Goal: Transaction & Acquisition: Purchase product/service

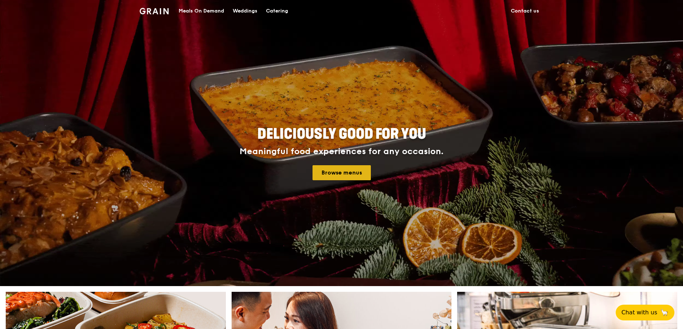
click at [327, 172] on link "Browse menus" at bounding box center [342, 172] width 58 height 15
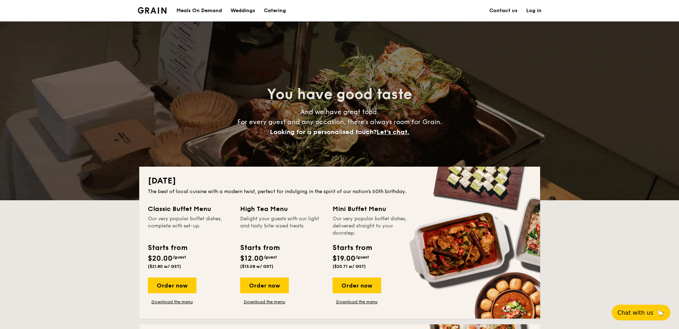
click at [207, 10] on div "Meals On Demand" at bounding box center [199, 10] width 45 height 21
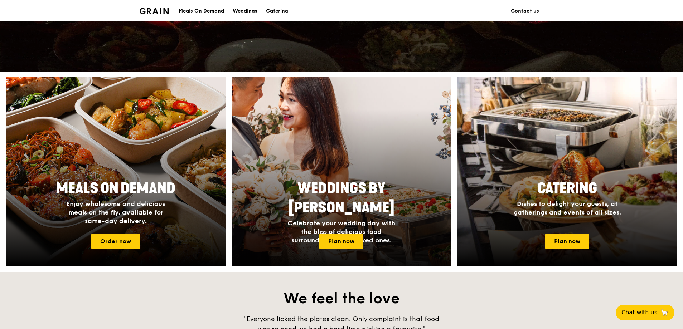
scroll to position [215, 0]
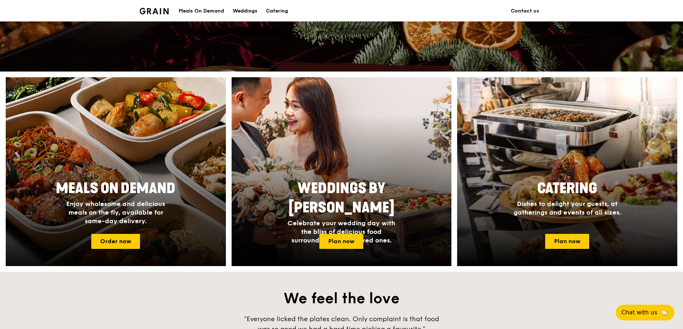
click at [99, 188] on span "Meals On Demand" at bounding box center [116, 188] width 120 height 17
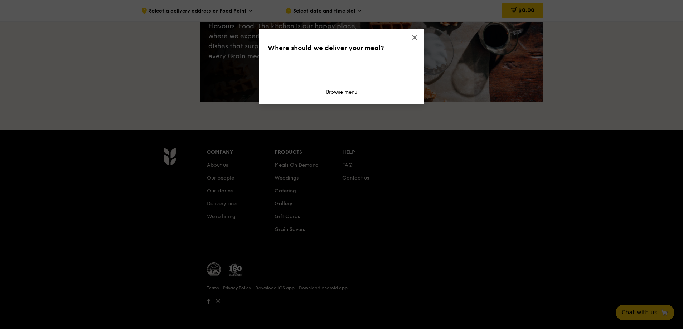
scroll to position [56, 0]
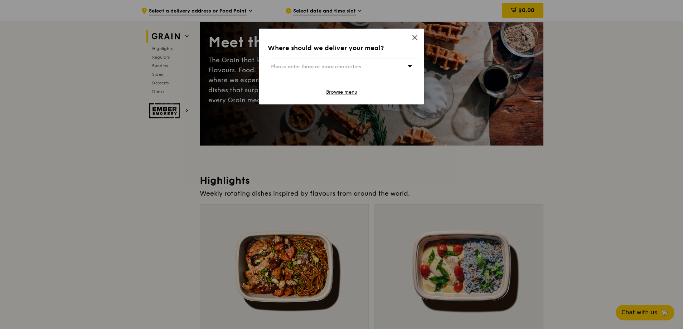
click at [417, 38] on icon at bounding box center [415, 37] width 6 height 6
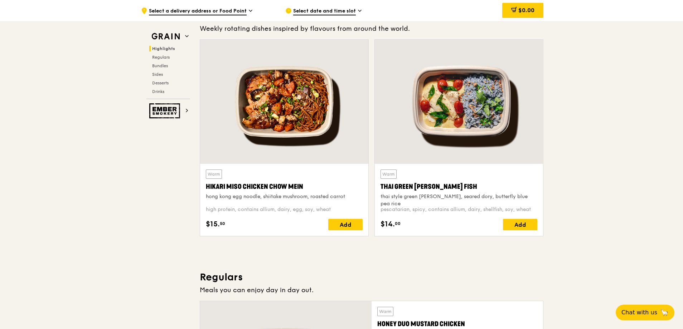
scroll to position [251, 0]
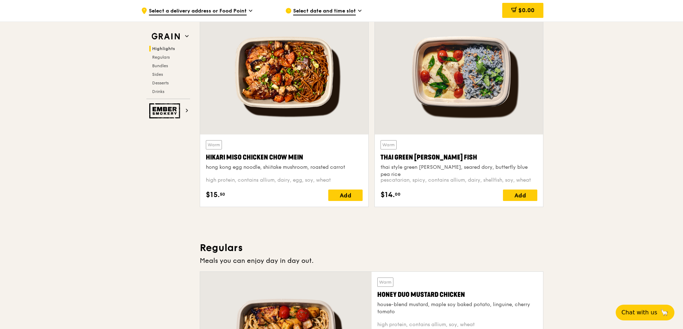
drag, startPoint x: 311, startPoint y: 154, endPoint x: 207, endPoint y: 155, distance: 103.9
click at [207, 155] on div "Hikari Miso Chicken Chow Mein" at bounding box center [284, 158] width 157 height 10
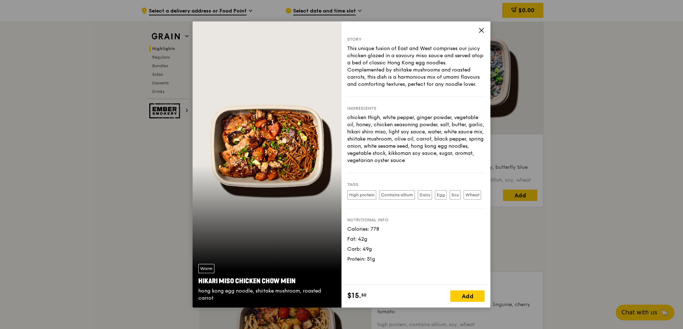
click at [481, 32] on icon at bounding box center [481, 30] width 6 height 6
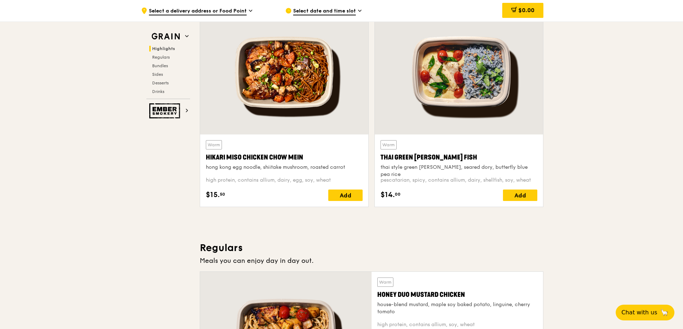
drag, startPoint x: 205, startPoint y: 158, endPoint x: 303, endPoint y: 161, distance: 98.9
click at [303, 161] on div "Hikari Miso Chicken Chow Mein" at bounding box center [284, 158] width 157 height 10
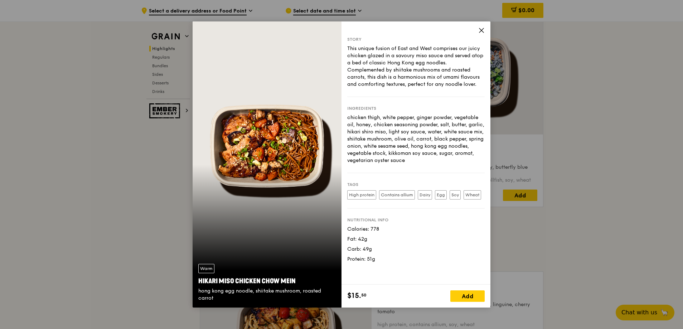
copy div "Hikari Miso Chicken Chow Mein"
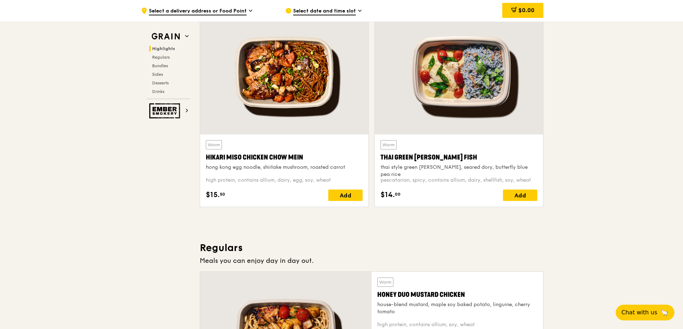
drag, startPoint x: 381, startPoint y: 157, endPoint x: 446, endPoint y: 157, distance: 65.5
click at [446, 157] on div "Warm Thai Green Curry Fish thai style green curry, seared dory, butterfly blue …" at bounding box center [459, 171] width 168 height 72
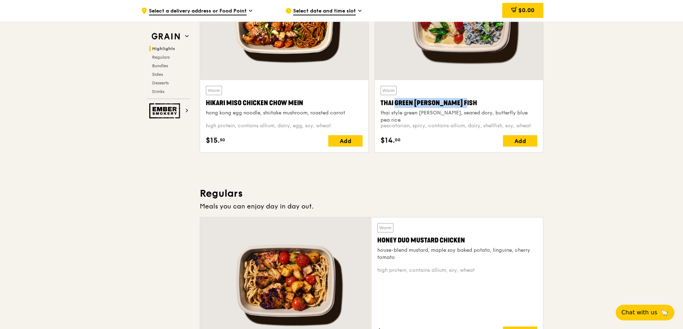
scroll to position [394, 0]
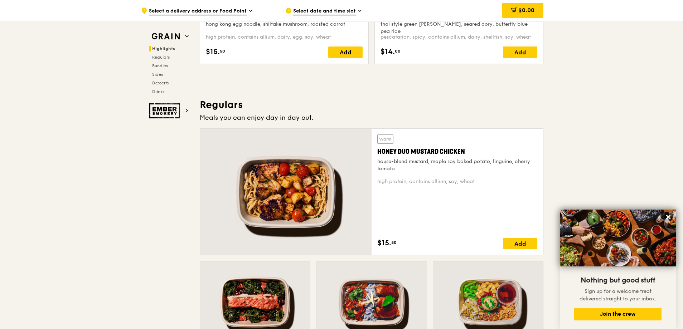
drag, startPoint x: 379, startPoint y: 150, endPoint x: 463, endPoint y: 151, distance: 84.2
click at [463, 151] on div "Honey Duo Mustard Chicken" at bounding box center [457, 152] width 160 height 10
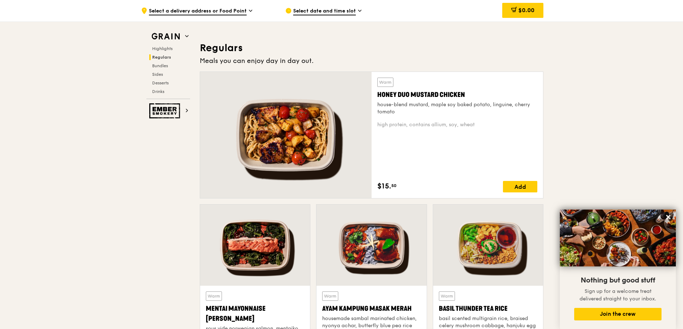
scroll to position [573, 0]
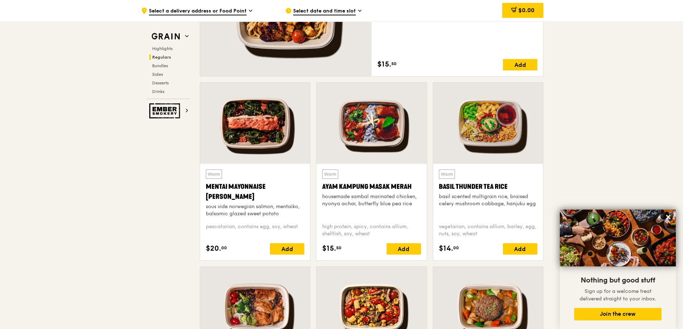
drag, startPoint x: 206, startPoint y: 184, endPoint x: 236, endPoint y: 197, distance: 32.4
click at [236, 198] on div "Mentai Mayonnaise Aburi Salmon" at bounding box center [255, 192] width 98 height 20
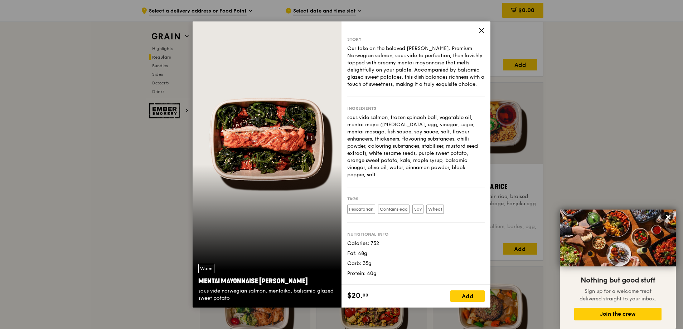
copy div "Mentai Mayonnaise Aburi Salmon"
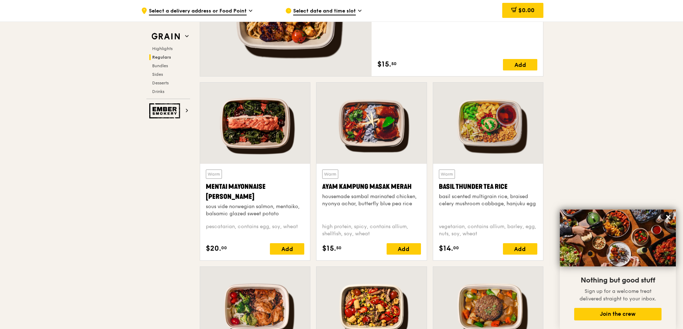
drag, startPoint x: 322, startPoint y: 186, endPoint x: 410, endPoint y: 187, distance: 88.8
click at [410, 187] on div "Warm Ayam Kampung Masak Merah housemade sambal marinated chicken, nyonya achar,…" at bounding box center [372, 212] width 110 height 97
copy div "Ayam Kampung Masak Merah"
drag, startPoint x: 439, startPoint y: 187, endPoint x: 511, endPoint y: 189, distance: 72.4
click at [511, 189] on div "Basil Thunder Tea Rice" at bounding box center [488, 187] width 98 height 10
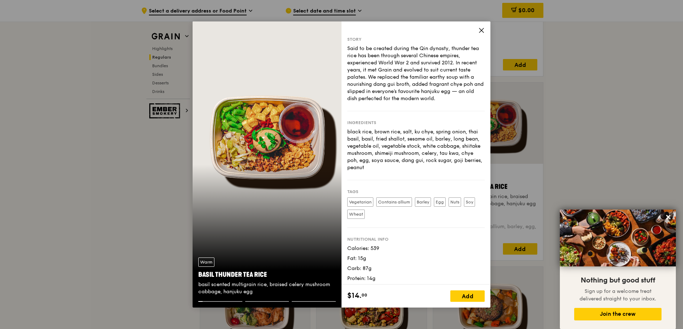
copy div "Basil Thunder Tea Rice"
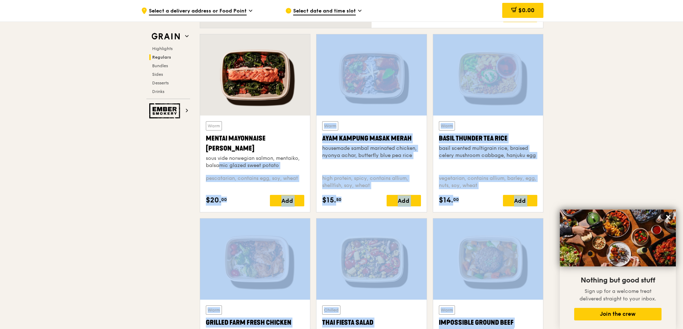
scroll to position [716, 0]
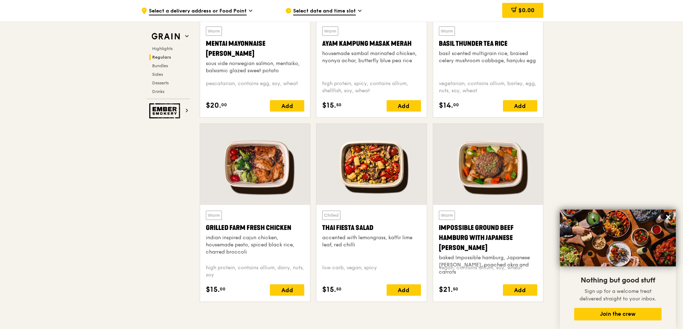
drag, startPoint x: 207, startPoint y: 226, endPoint x: 295, endPoint y: 232, distance: 87.6
click at [295, 232] on div "Grilled Farm Fresh Chicken" at bounding box center [255, 228] width 98 height 10
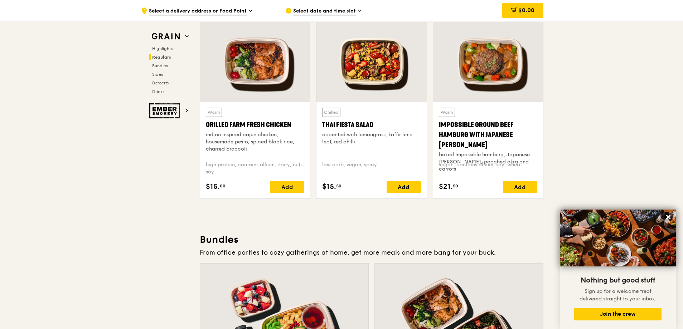
scroll to position [817, 0]
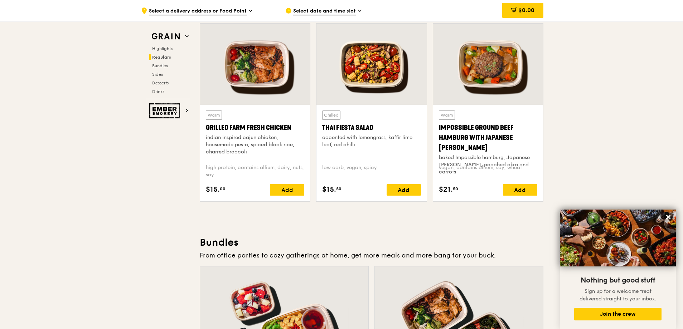
drag, startPoint x: 323, startPoint y: 126, endPoint x: 373, endPoint y: 125, distance: 50.1
click at [373, 125] on div "Thai Fiesta Salad" at bounding box center [371, 128] width 98 height 10
drag, startPoint x: 440, startPoint y: 126, endPoint x: 535, endPoint y: 139, distance: 95.3
click at [535, 139] on div "Impossible Ground Beef Hamburg with Japanese Curry" at bounding box center [488, 138] width 98 height 30
drag, startPoint x: 438, startPoint y: 127, endPoint x: 533, endPoint y: 139, distance: 94.9
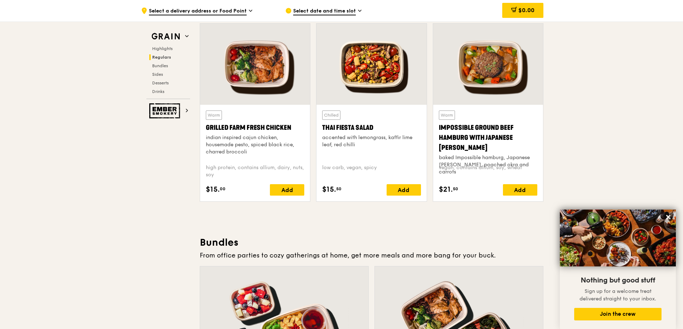
click at [533, 139] on div "Warm Impossible Ground Beef Hamburg with Japanese Curry baked Impossible hambur…" at bounding box center [488, 153] width 110 height 97
copy div "Impossible Ground Beef Hamburg with Japanese Curry"
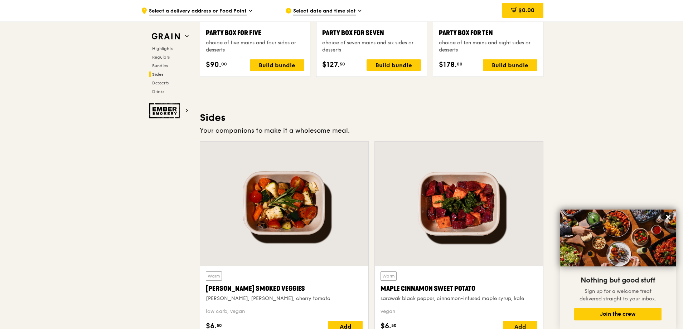
scroll to position [1647, 0]
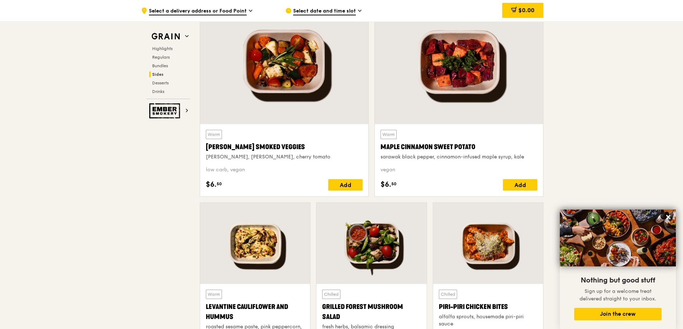
drag, startPoint x: 206, startPoint y: 146, endPoint x: 287, endPoint y: 149, distance: 80.6
click at [287, 149] on div "Rosemary Smoked Veggies" at bounding box center [284, 147] width 157 height 10
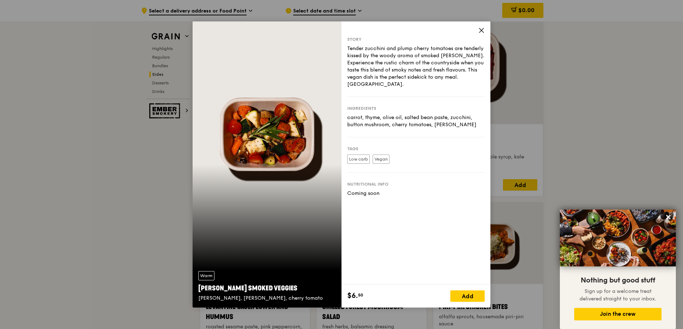
copy div "Rosemary Smoked Veggies"
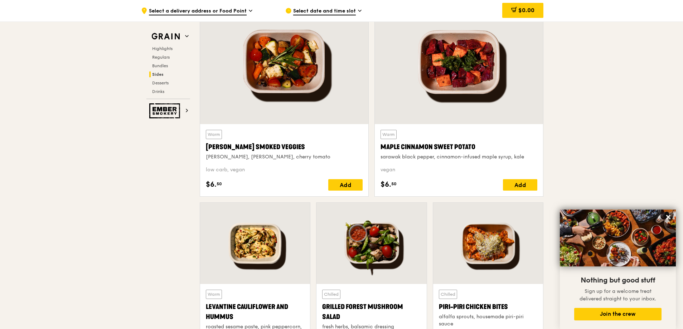
drag, startPoint x: 381, startPoint y: 146, endPoint x: 473, endPoint y: 148, distance: 92.4
click at [473, 148] on div "Maple Cinnamon Sweet Potato" at bounding box center [459, 147] width 157 height 10
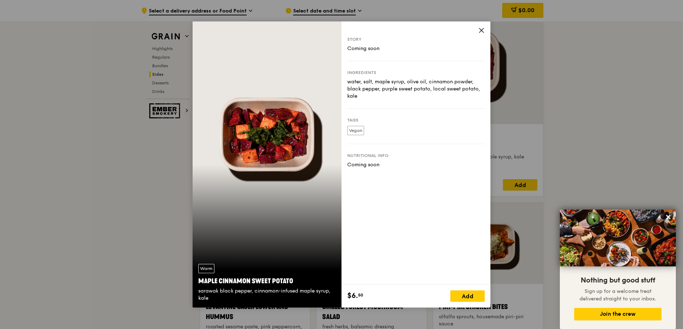
copy div "Maple Cinnamon Sweet Potato"
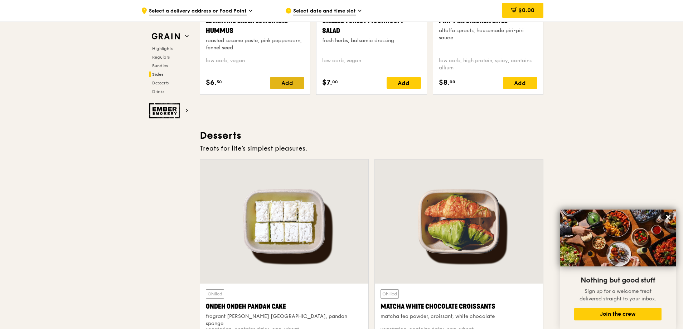
scroll to position [2149, 0]
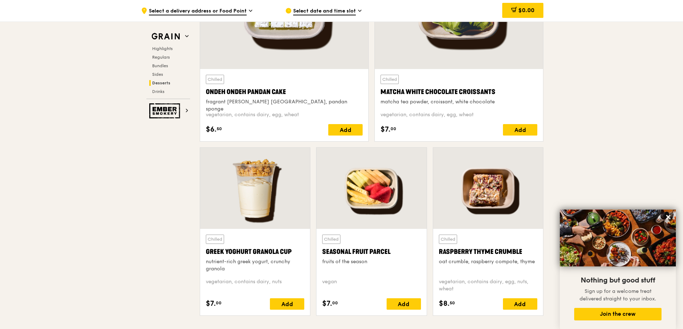
drag, startPoint x: 206, startPoint y: 92, endPoint x: 285, endPoint y: 90, distance: 78.5
click at [285, 90] on div "Ondeh Ondeh Pandan Cake" at bounding box center [284, 92] width 157 height 10
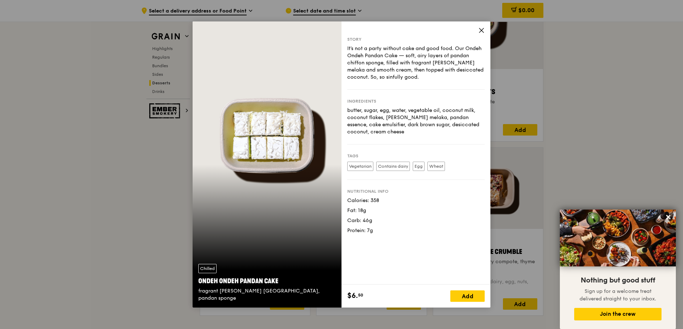
copy div "Ondeh Ondeh Pandan Cake"
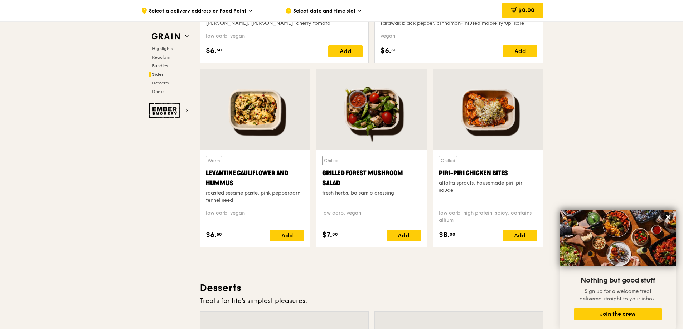
scroll to position [1755, 0]
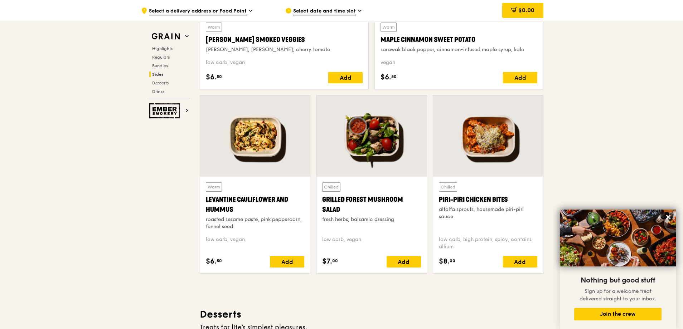
drag, startPoint x: 207, startPoint y: 198, endPoint x: 235, endPoint y: 209, distance: 30.1
click at [235, 210] on div "Levantine Cauliflower and Hummus" at bounding box center [255, 205] width 98 height 20
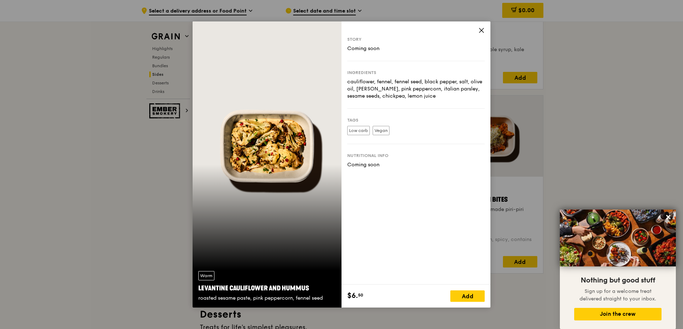
copy div "Levantine Cauliflower and Hummus"
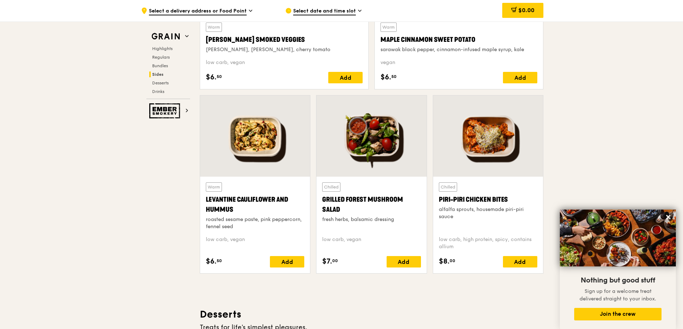
drag, startPoint x: 323, startPoint y: 199, endPoint x: 345, endPoint y: 209, distance: 24.5
click at [345, 209] on div "Grilled Forest Mushroom Salad" at bounding box center [371, 205] width 98 height 20
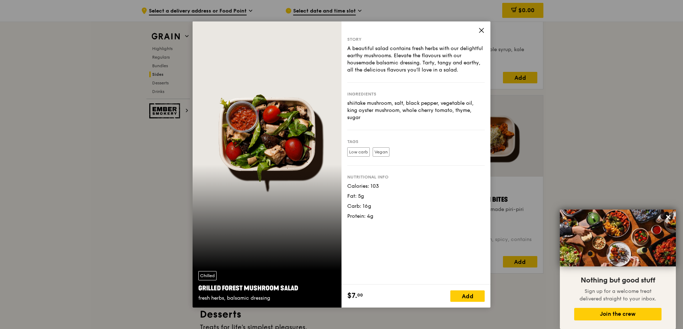
copy div "Grilled Forest Mushroom Salad"
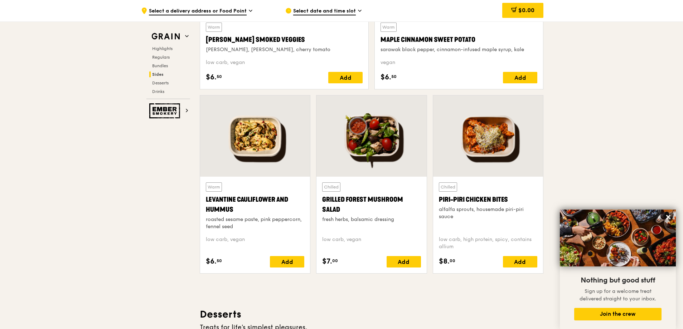
drag, startPoint x: 437, startPoint y: 199, endPoint x: 514, endPoint y: 203, distance: 77.1
click at [514, 203] on div "Chilled Piri-piri Chicken Bites alfalfa sprouts, housemade piri-piri sauce low …" at bounding box center [488, 225] width 110 height 97
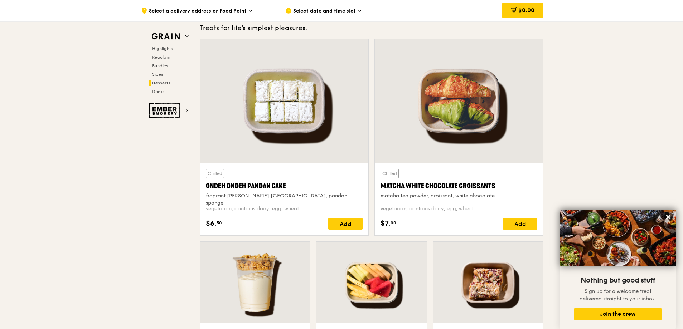
scroll to position [2149, 0]
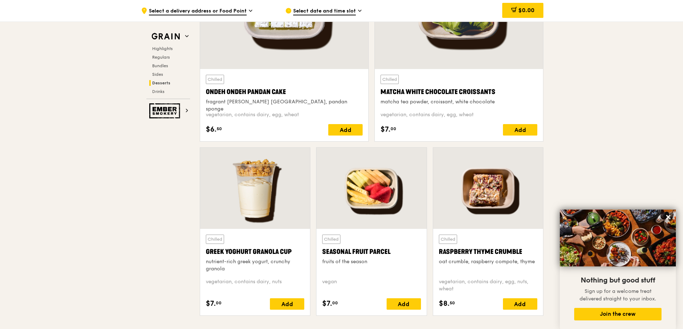
drag, startPoint x: 383, startPoint y: 90, endPoint x: 496, endPoint y: 91, distance: 112.8
click at [496, 91] on div "Matcha White Chocolate Croissants" at bounding box center [459, 92] width 157 height 10
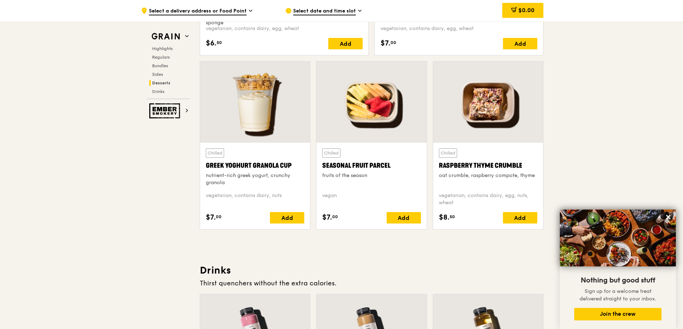
scroll to position [2292, 0]
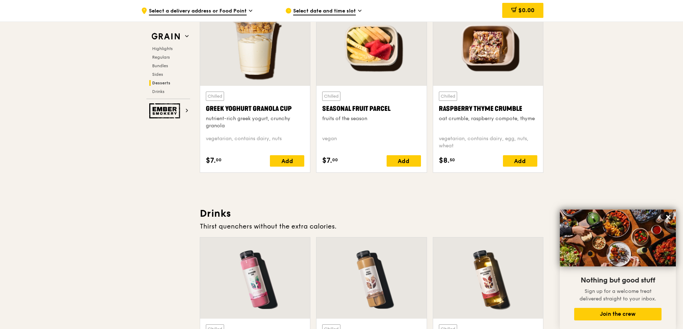
drag, startPoint x: 206, startPoint y: 106, endPoint x: 293, endPoint y: 109, distance: 86.3
click at [293, 109] on div "Greek Yoghurt Granola Cup" at bounding box center [255, 109] width 98 height 10
drag, startPoint x: 324, startPoint y: 109, endPoint x: 383, endPoint y: 106, distance: 58.8
click at [383, 106] on div "Seasonal Fruit Parcel" at bounding box center [371, 109] width 98 height 10
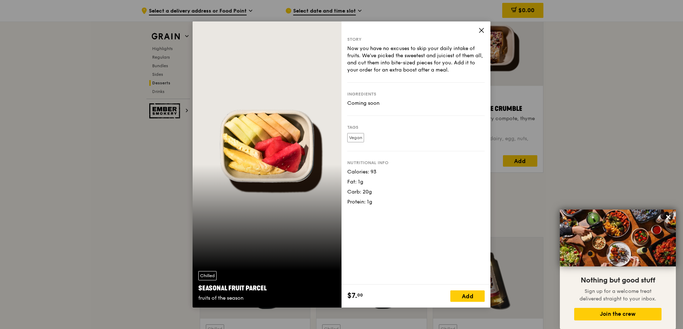
click at [389, 108] on div "Ingredients Coming soon" at bounding box center [416, 99] width 138 height 33
click at [483, 31] on icon at bounding box center [481, 30] width 6 height 6
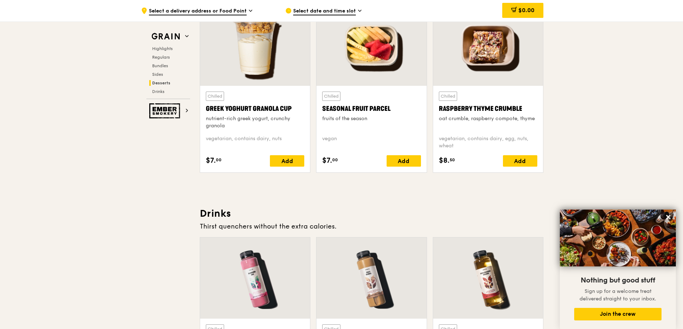
drag, startPoint x: 322, startPoint y: 109, endPoint x: 389, endPoint y: 108, distance: 67.0
click at [389, 108] on div "Seasonal Fruit Parcel" at bounding box center [371, 109] width 98 height 10
drag, startPoint x: 440, startPoint y: 109, endPoint x: 523, endPoint y: 109, distance: 82.4
click at [523, 109] on div "Raspberry Thyme Crumble" at bounding box center [488, 109] width 98 height 10
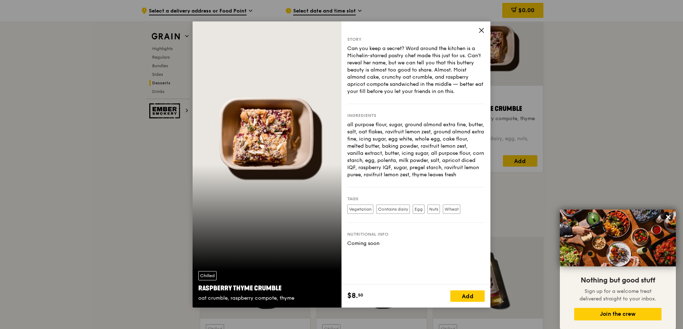
drag, startPoint x: 108, startPoint y: 200, endPoint x: 106, endPoint y: 203, distance: 4.2
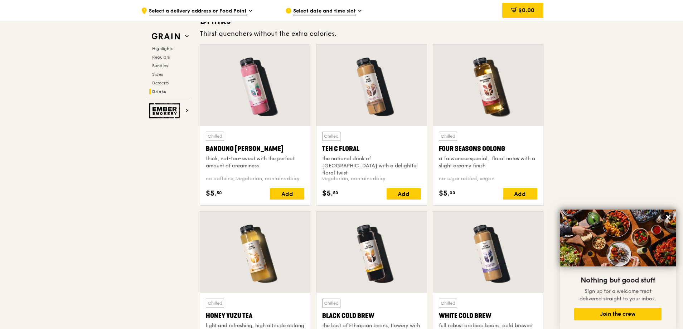
scroll to position [2579, 0]
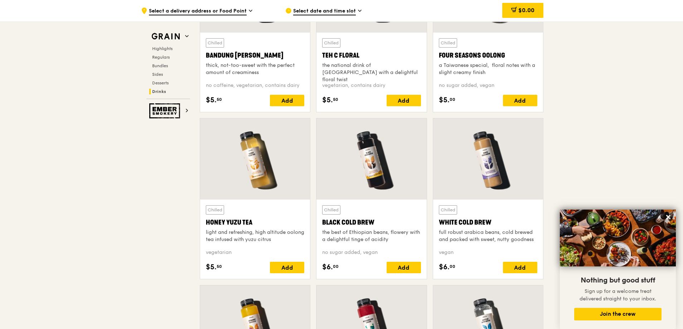
drag, startPoint x: 206, startPoint y: 55, endPoint x: 250, endPoint y: 55, distance: 43.7
click at [250, 55] on div "Bandung Gao" at bounding box center [255, 55] width 98 height 10
click at [326, 54] on div "Teh C Floral" at bounding box center [371, 55] width 98 height 10
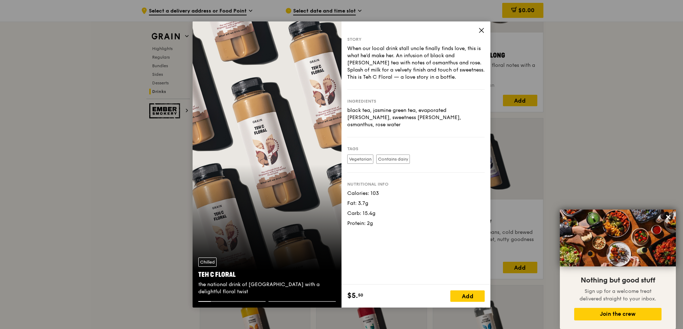
click at [480, 29] on icon at bounding box center [481, 30] width 6 height 6
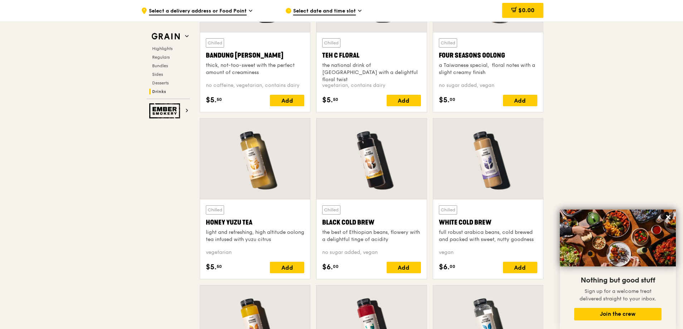
drag, startPoint x: 322, startPoint y: 54, endPoint x: 371, endPoint y: 56, distance: 48.7
click at [371, 56] on div "Chilled Teh C Floral the national drink of Singapore with a delightful floral t…" at bounding box center [372, 73] width 110 height 80
drag, startPoint x: 440, startPoint y: 55, endPoint x: 504, endPoint y: 56, distance: 63.4
click at [504, 56] on div "Four Seasons Oolong" at bounding box center [488, 55] width 98 height 10
drag, startPoint x: 206, startPoint y: 223, endPoint x: 258, endPoint y: 223, distance: 52.6
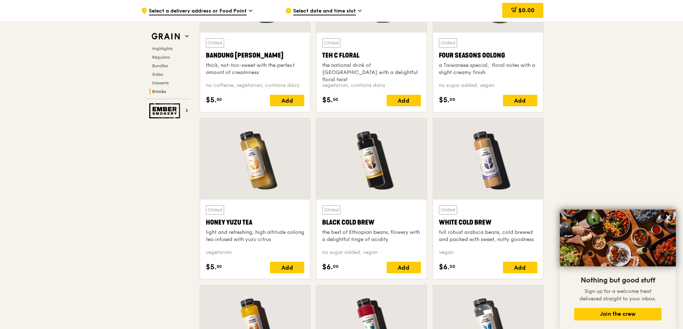
click at [258, 223] on div "Chilled Honey Yuzu Tea light and refreshing, high altitude oolong tea infused w…" at bounding box center [255, 240] width 110 height 80
drag, startPoint x: 323, startPoint y: 223, endPoint x: 373, endPoint y: 222, distance: 49.4
click at [373, 222] on div "Black Cold Brew" at bounding box center [371, 223] width 98 height 10
drag, startPoint x: 441, startPoint y: 221, endPoint x: 490, endPoint y: 220, distance: 49.1
click at [490, 220] on div "White Cold Brew" at bounding box center [488, 223] width 98 height 10
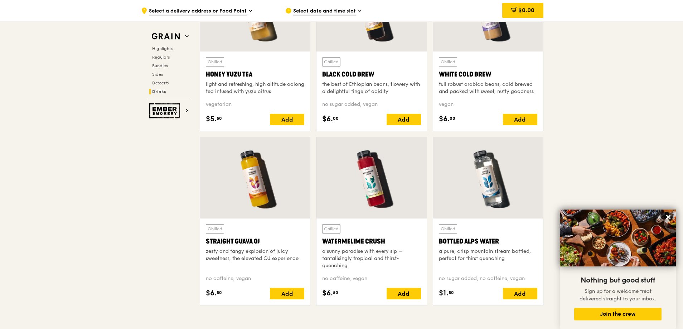
scroll to position [2829, 0]
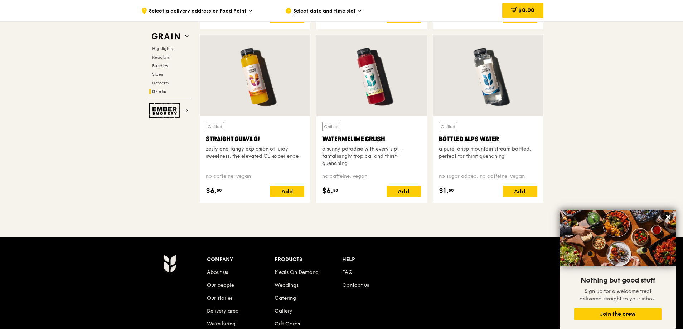
drag, startPoint x: 208, startPoint y: 139, endPoint x: 242, endPoint y: 140, distance: 33.7
click at [242, 140] on div "Straight Guava OJ" at bounding box center [255, 139] width 98 height 10
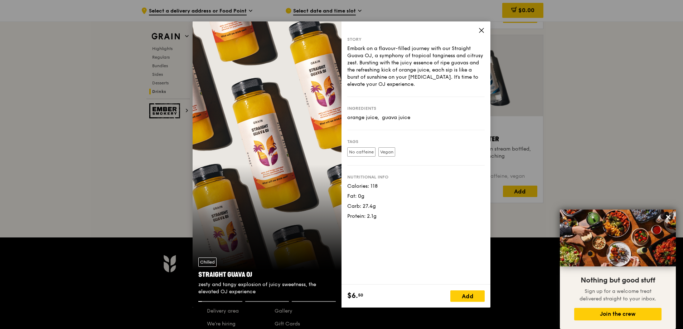
click at [266, 140] on div "Chilled Straight Guava OJ zesty and tangy explosion of juicy sweetness, the ele…" at bounding box center [267, 164] width 149 height 287
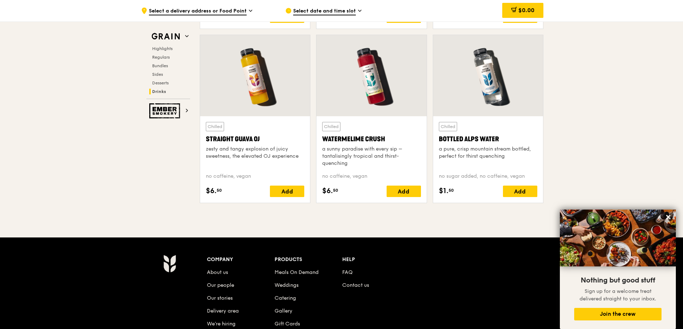
drag, startPoint x: 206, startPoint y: 139, endPoint x: 261, endPoint y: 141, distance: 54.9
click at [261, 141] on div "Straight Guava OJ" at bounding box center [255, 139] width 98 height 10
drag, startPoint x: 323, startPoint y: 138, endPoint x: 386, endPoint y: 141, distance: 63.5
click at [386, 141] on div "Watermelime Crush" at bounding box center [371, 139] width 98 height 10
